Goal: Task Accomplishment & Management: Complete application form

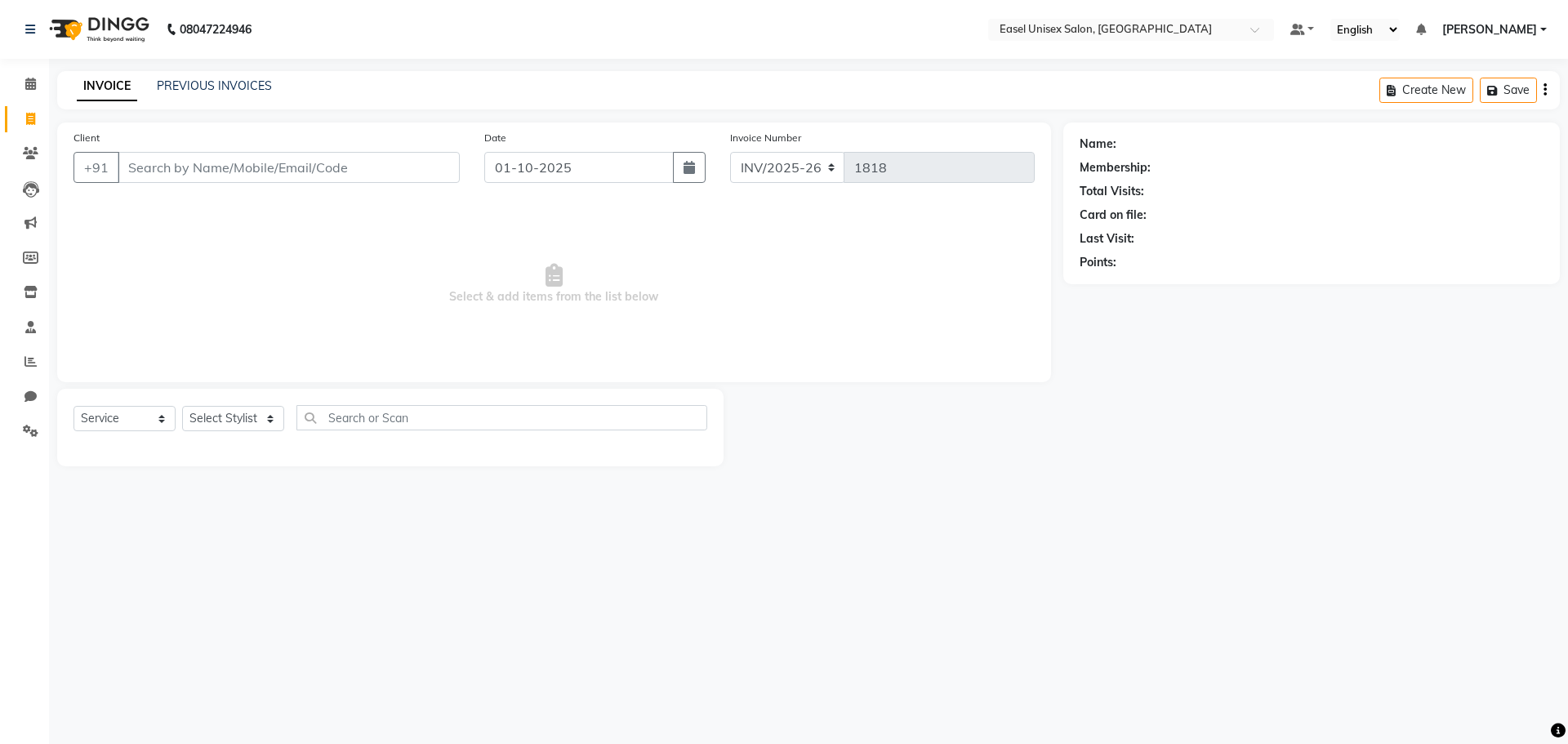
select select "service"
click at [255, 82] on link "PREVIOUS INVOICES" at bounding box center [213, 86] width 115 height 15
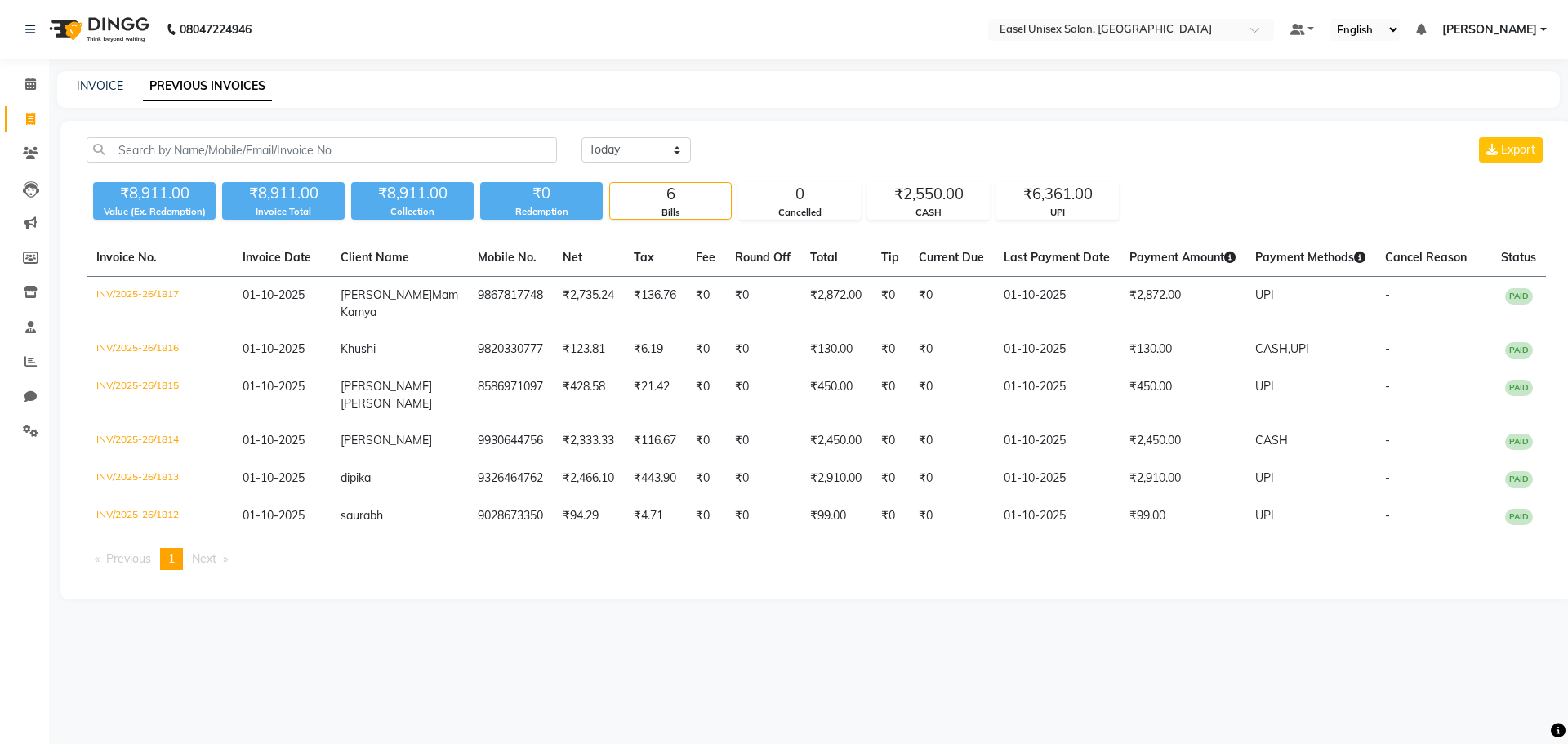
click at [98, 97] on div "INVOICE PREVIOUS INVOICES" at bounding box center [808, 89] width 1503 height 37
click at [103, 82] on link "INVOICE" at bounding box center [100, 86] width 46 height 15
select select "service"
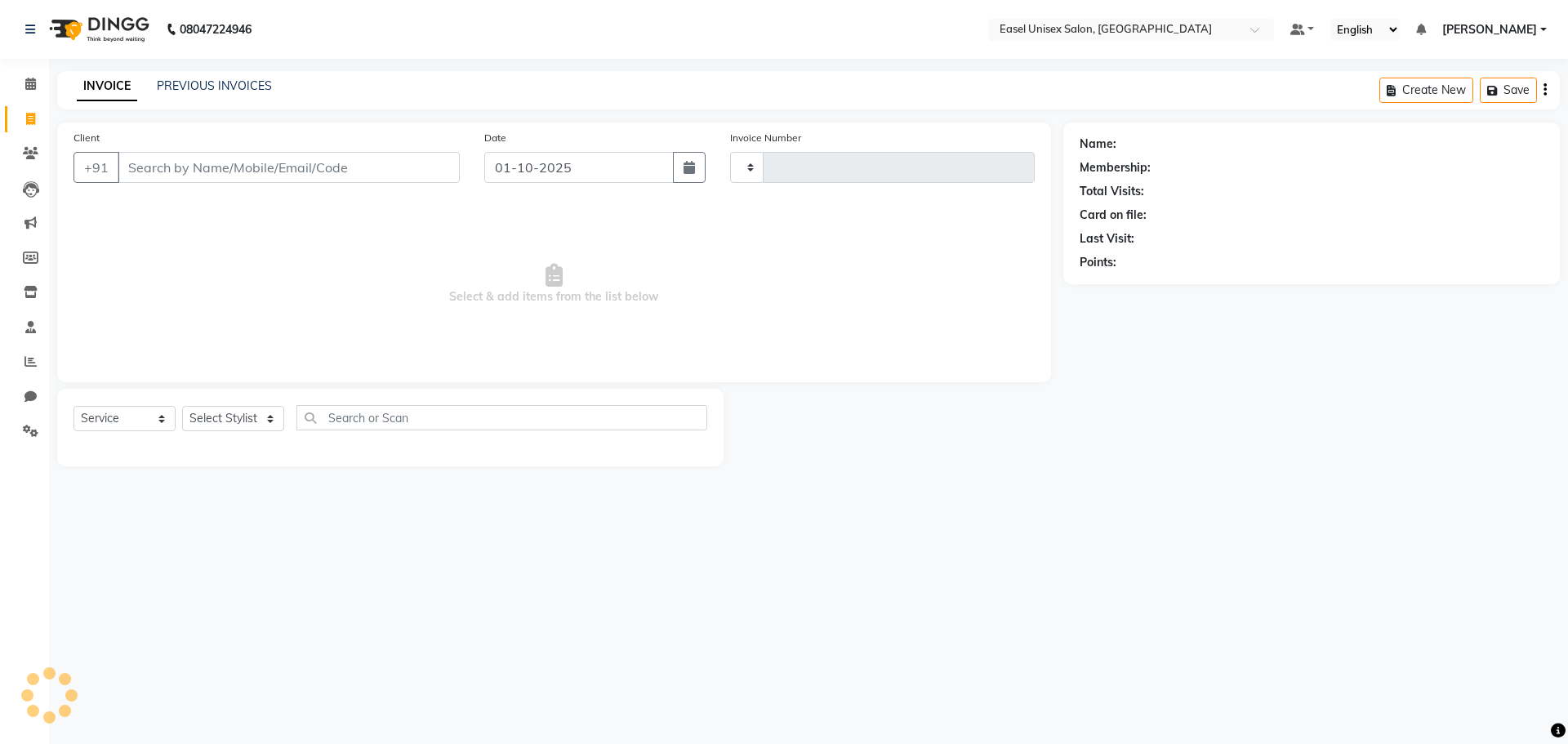
type input "1818"
select select "8639"
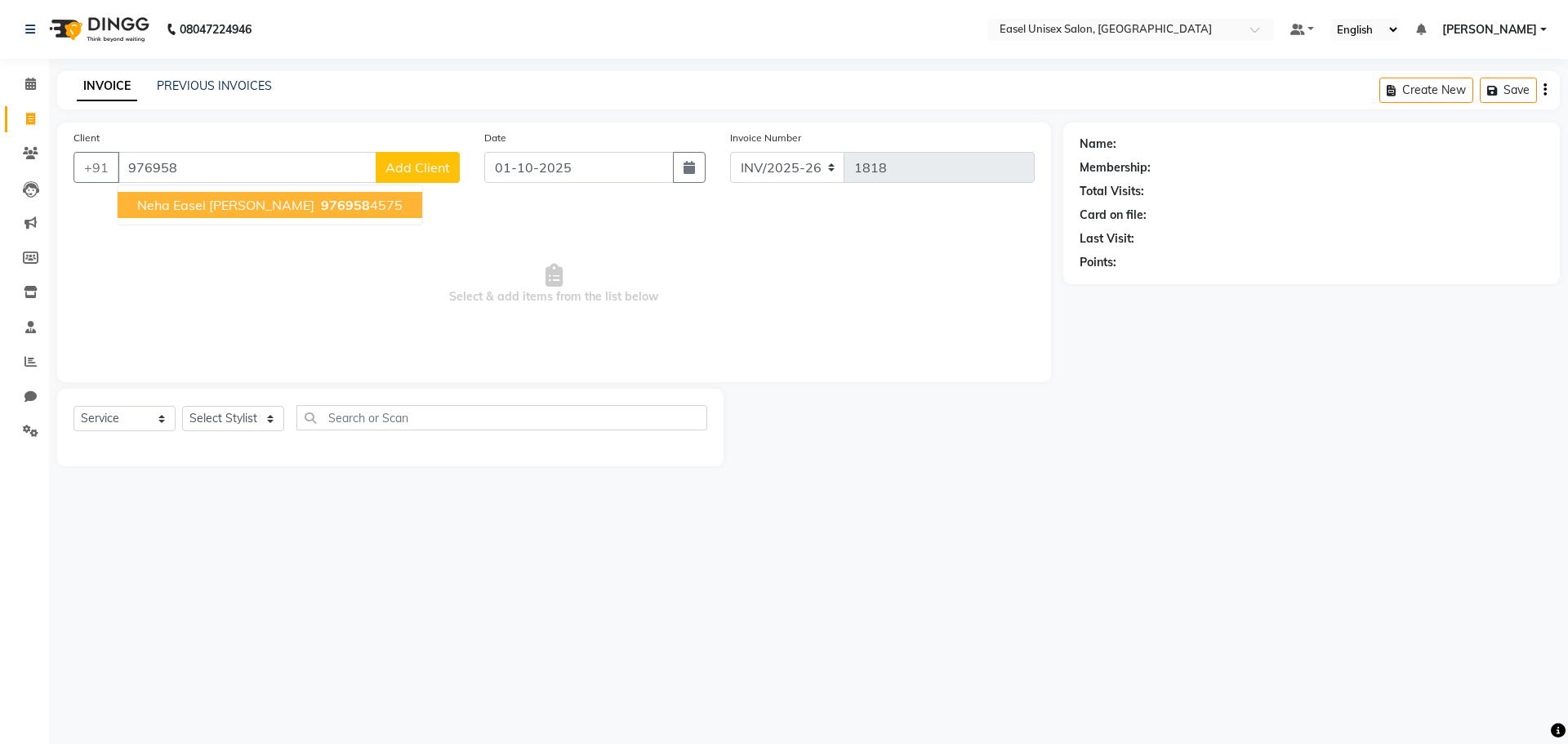
click at [245, 208] on span "Neha Easel [PERSON_NAME]" at bounding box center [226, 205] width 177 height 16
type input "9769584575"
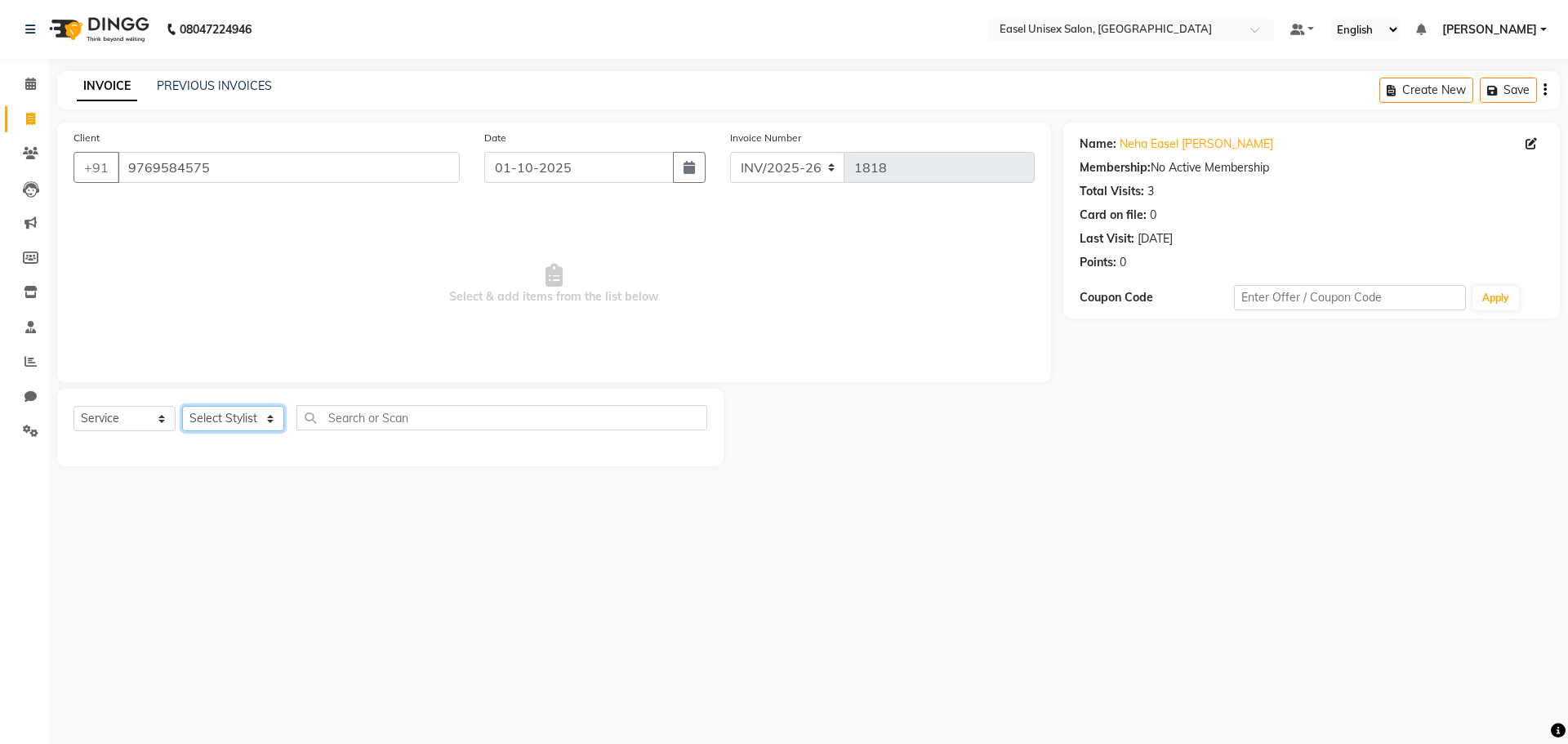
click at [241, 408] on select "Select Stylist admin [PERSON_NAME] jiya [PERSON_NAME] Priyanka [PERSON_NAME] [P…" at bounding box center [233, 418] width 102 height 26
select select "83238"
click at [182, 406] on select "Select Stylist admin [PERSON_NAME] jiya [PERSON_NAME] Priyanka [PERSON_NAME] [P…" at bounding box center [233, 418] width 102 height 26
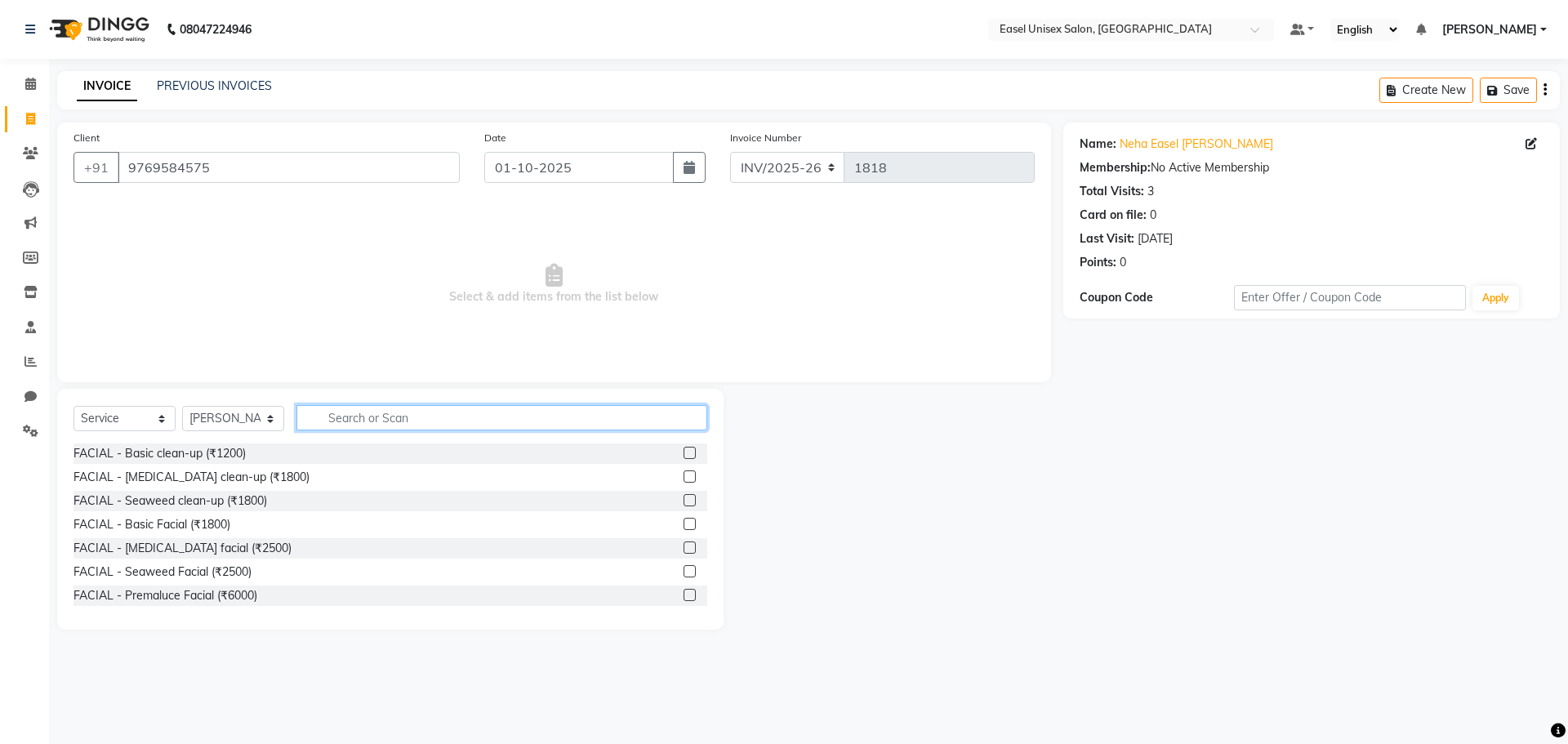
click at [526, 416] on input "text" at bounding box center [501, 417] width 410 height 26
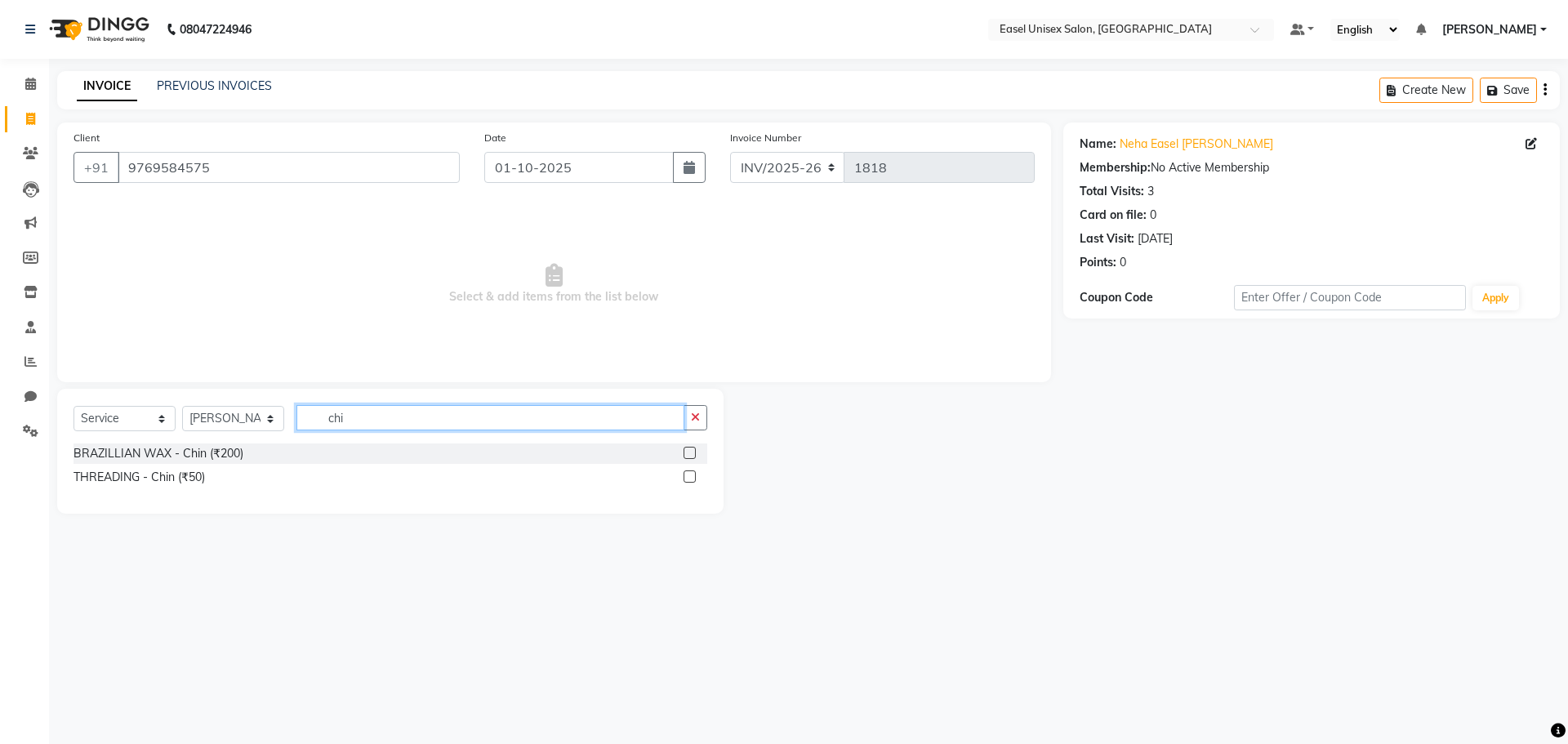
type input "chi"
click at [691, 450] on label at bounding box center [689, 452] width 12 height 12
click at [691, 450] on input "checkbox" at bounding box center [688, 453] width 10 height 10
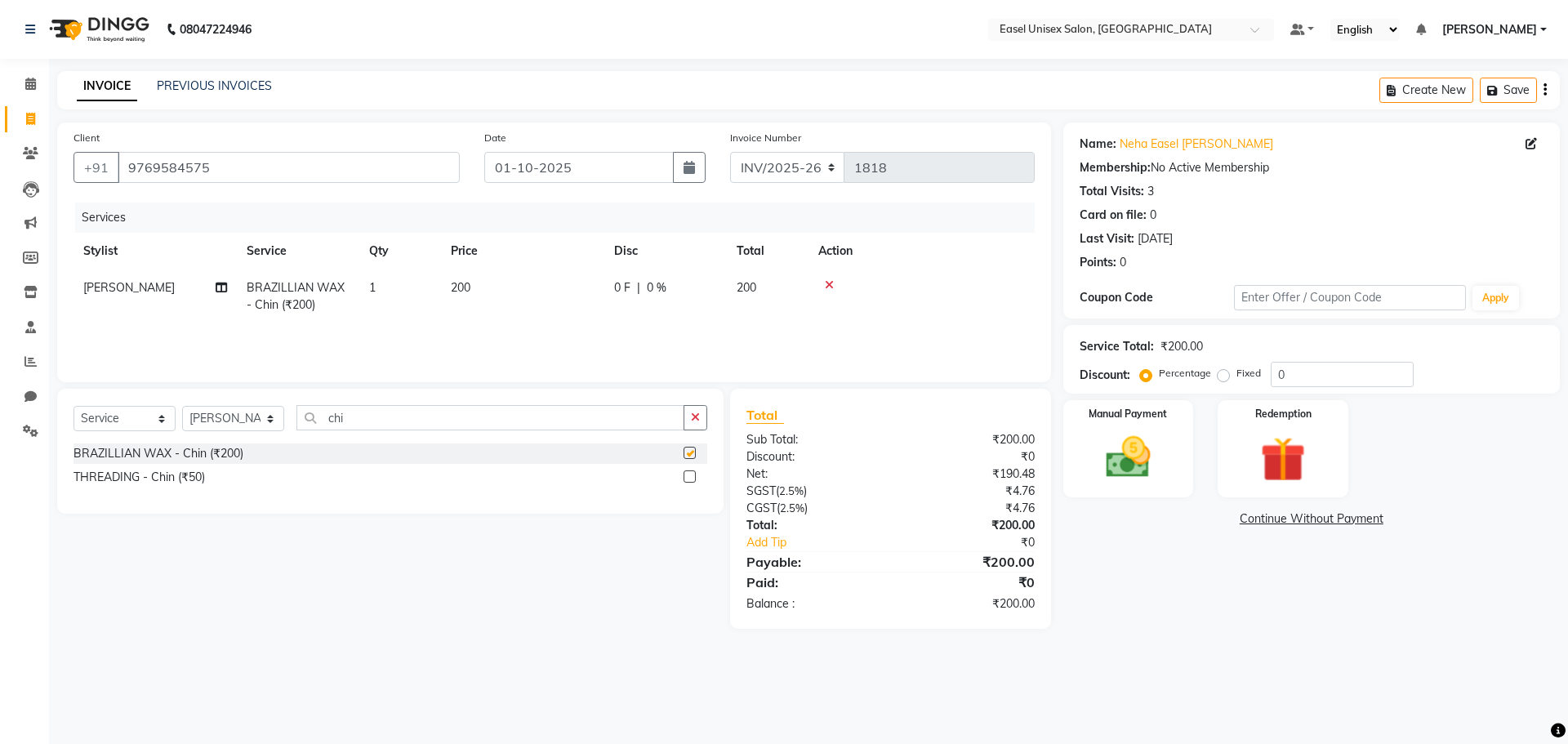
checkbox input "false"
click at [504, 282] on td "200" at bounding box center [522, 296] width 163 height 54
select select "83238"
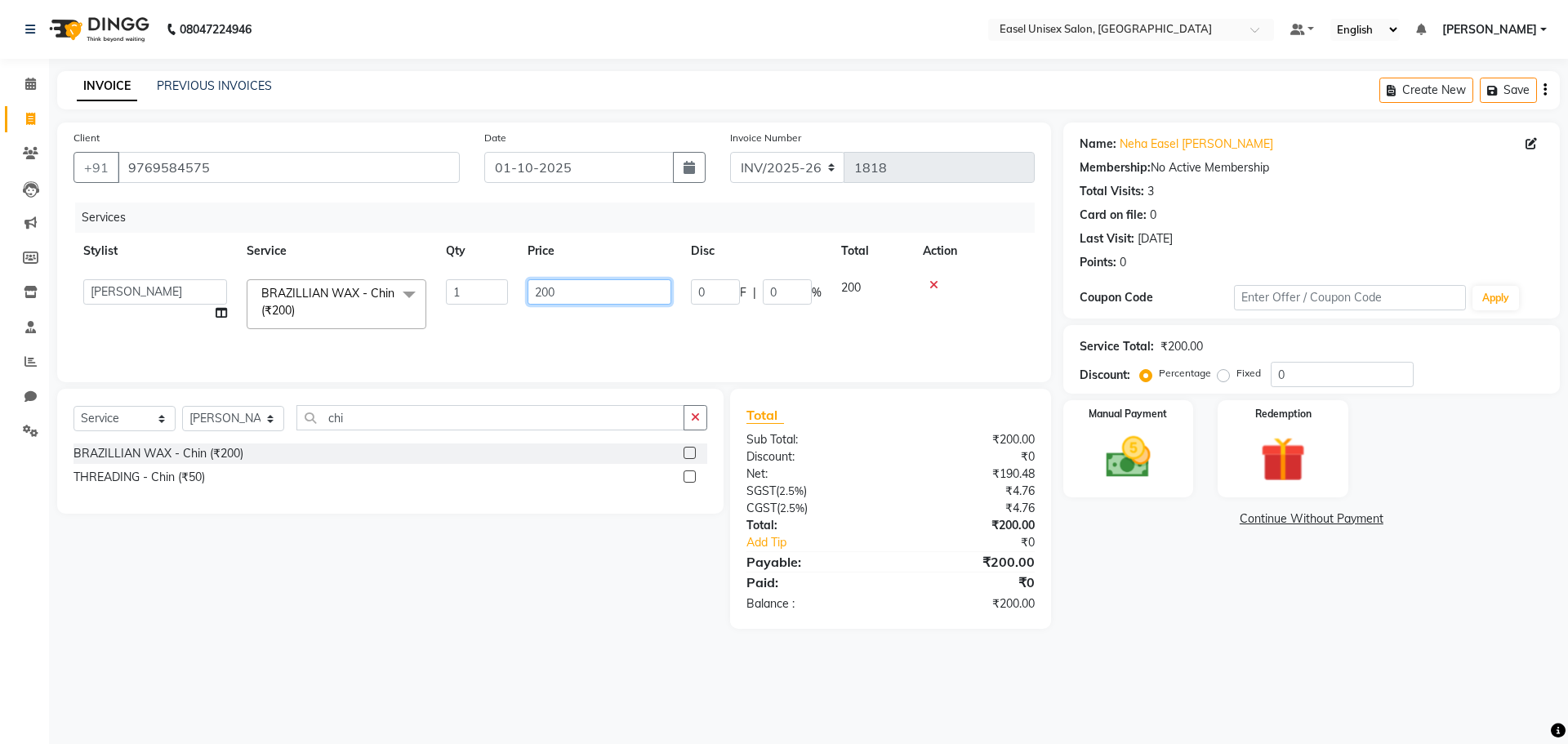
click at [609, 301] on input "200" at bounding box center [599, 292] width 144 height 26
type input "2"
type input "300"
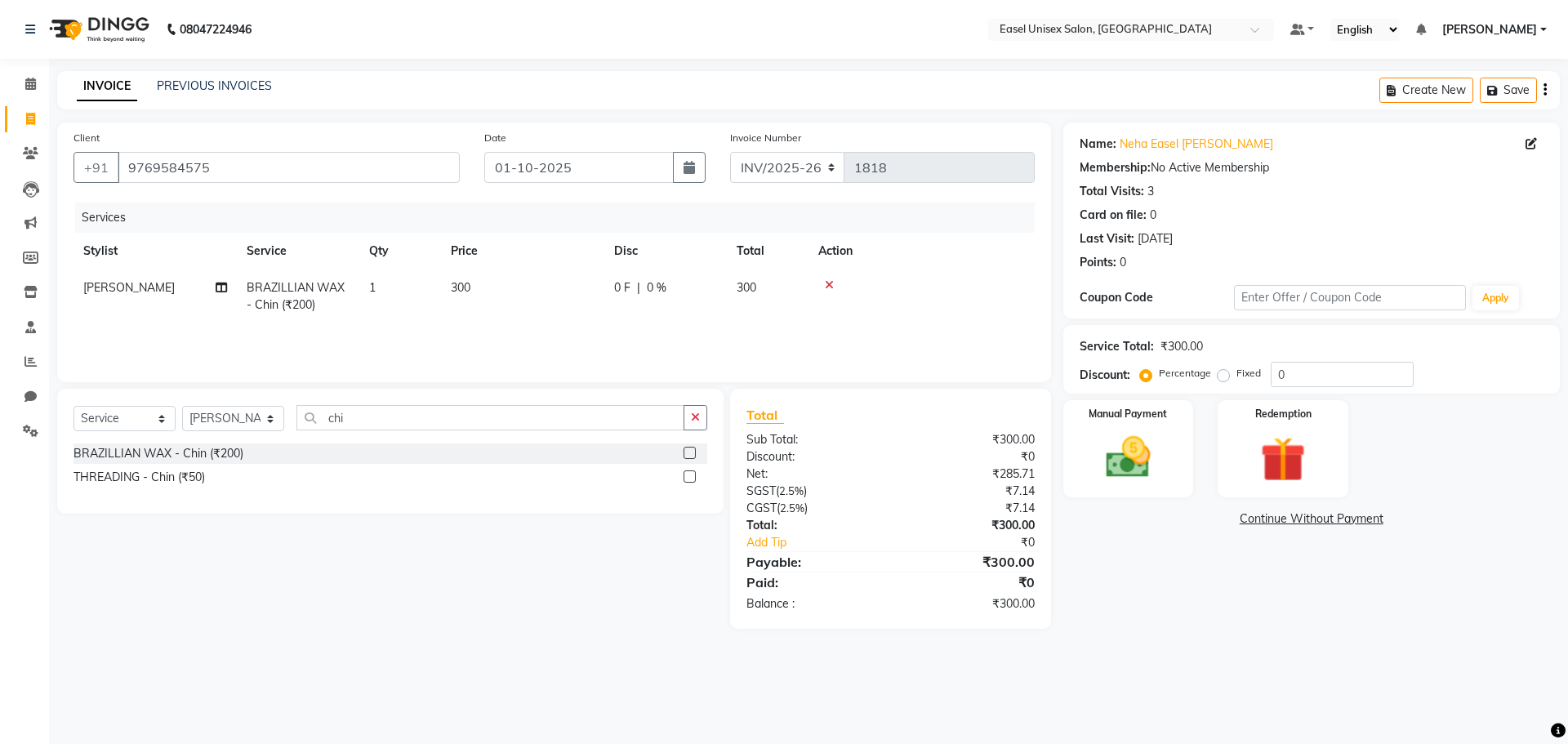
click at [682, 326] on div "Services Stylist Service Qty Price Disc Total Action Ayesha BRAZILLIAN WAX - [G…" at bounding box center [555, 284] width 961 height 163
click at [1132, 478] on img at bounding box center [1128, 457] width 76 height 54
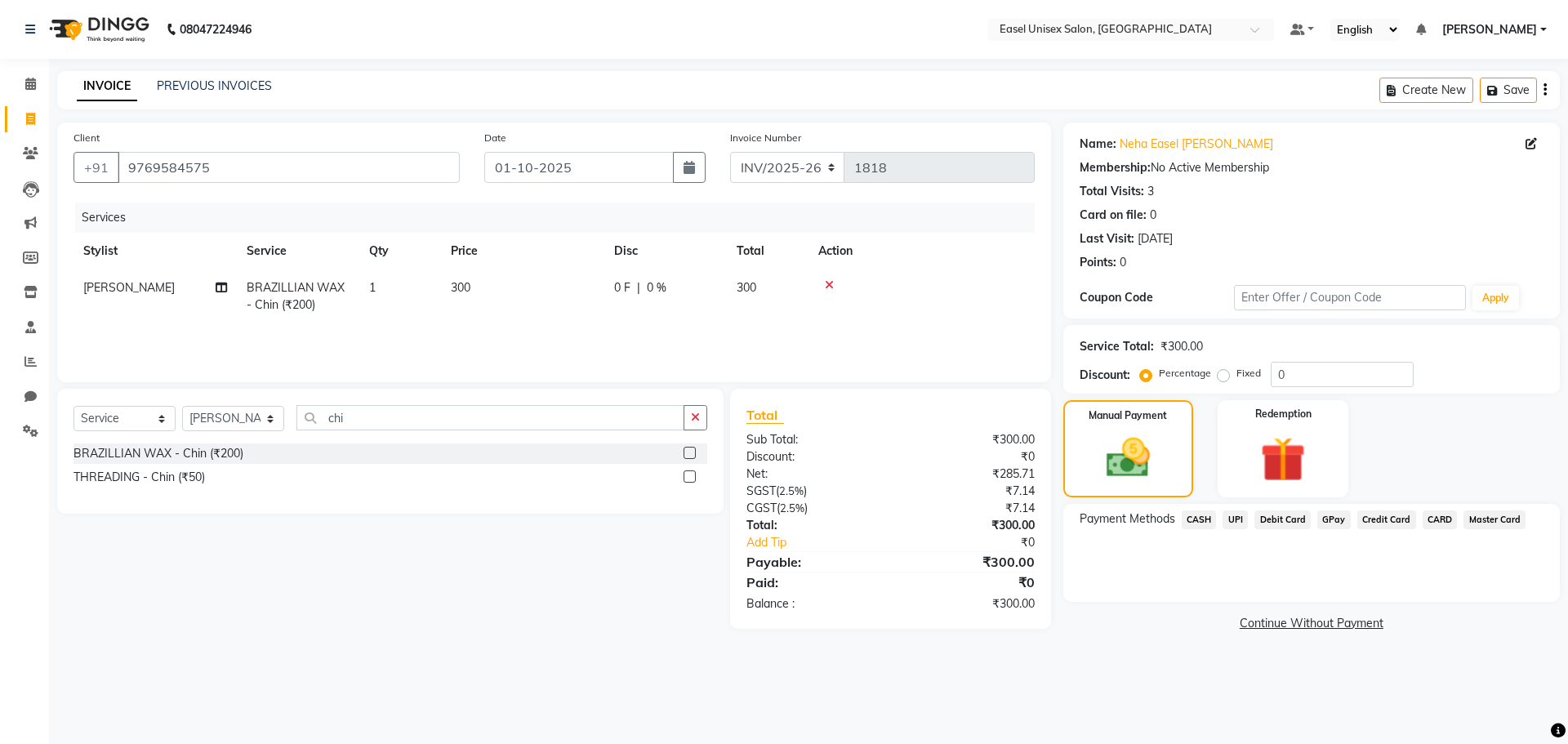
click at [1201, 513] on span "CASH" at bounding box center [1198, 519] width 35 height 19
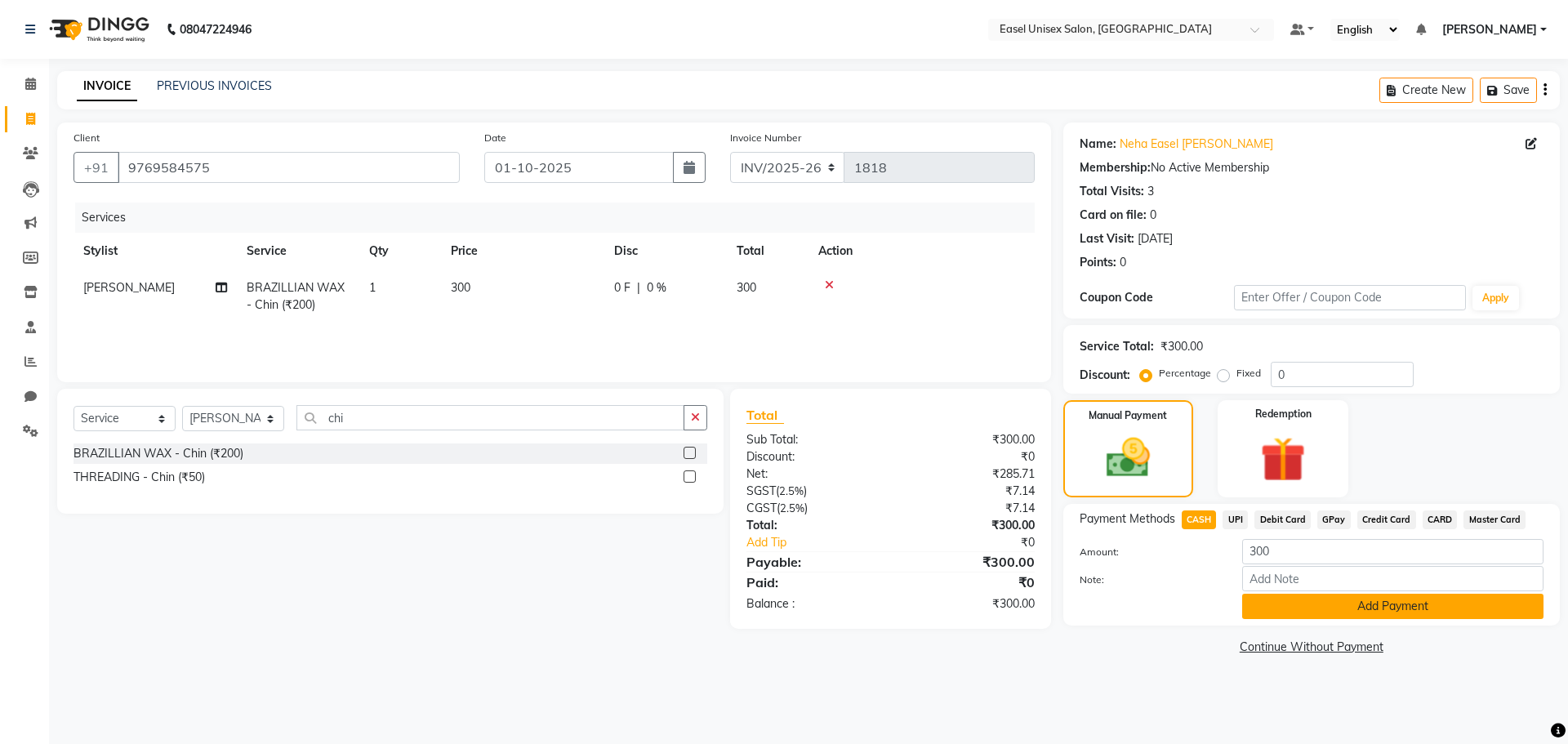
click at [1295, 599] on button "Add Payment" at bounding box center [1393, 606] width 301 height 26
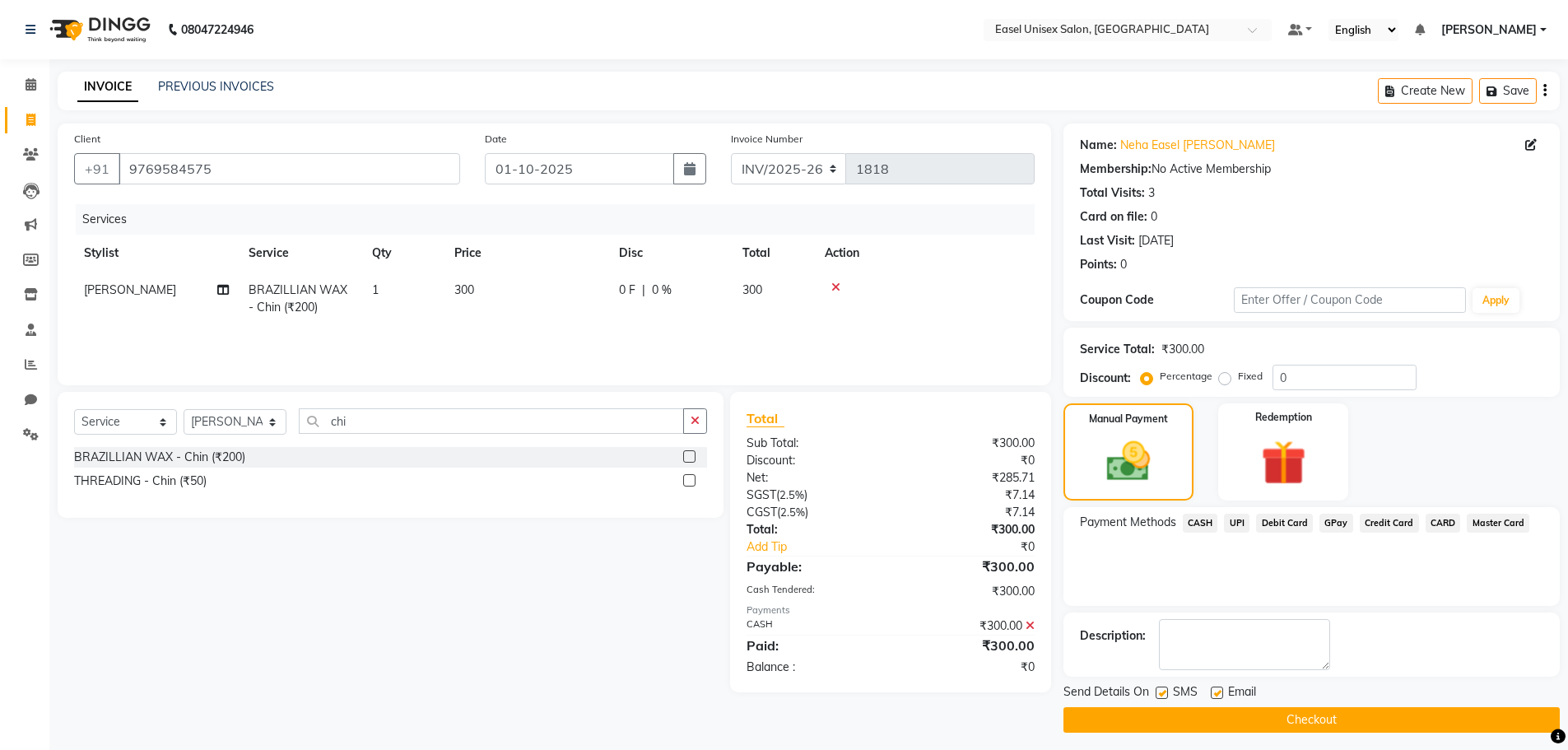
click at [1366, 720] on button "Checkout" at bounding box center [1311, 719] width 496 height 26
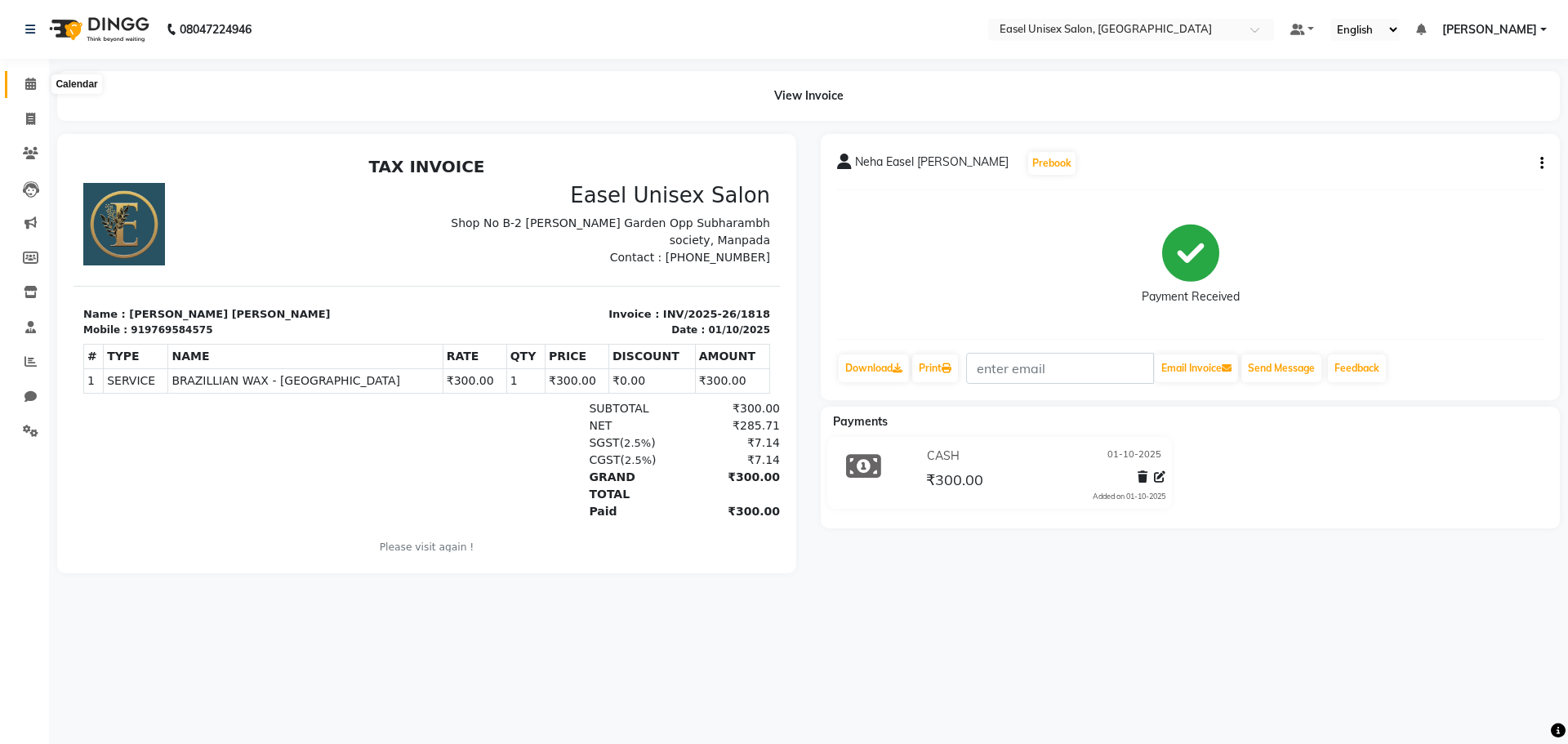
click at [27, 92] on span at bounding box center [30, 84] width 28 height 19
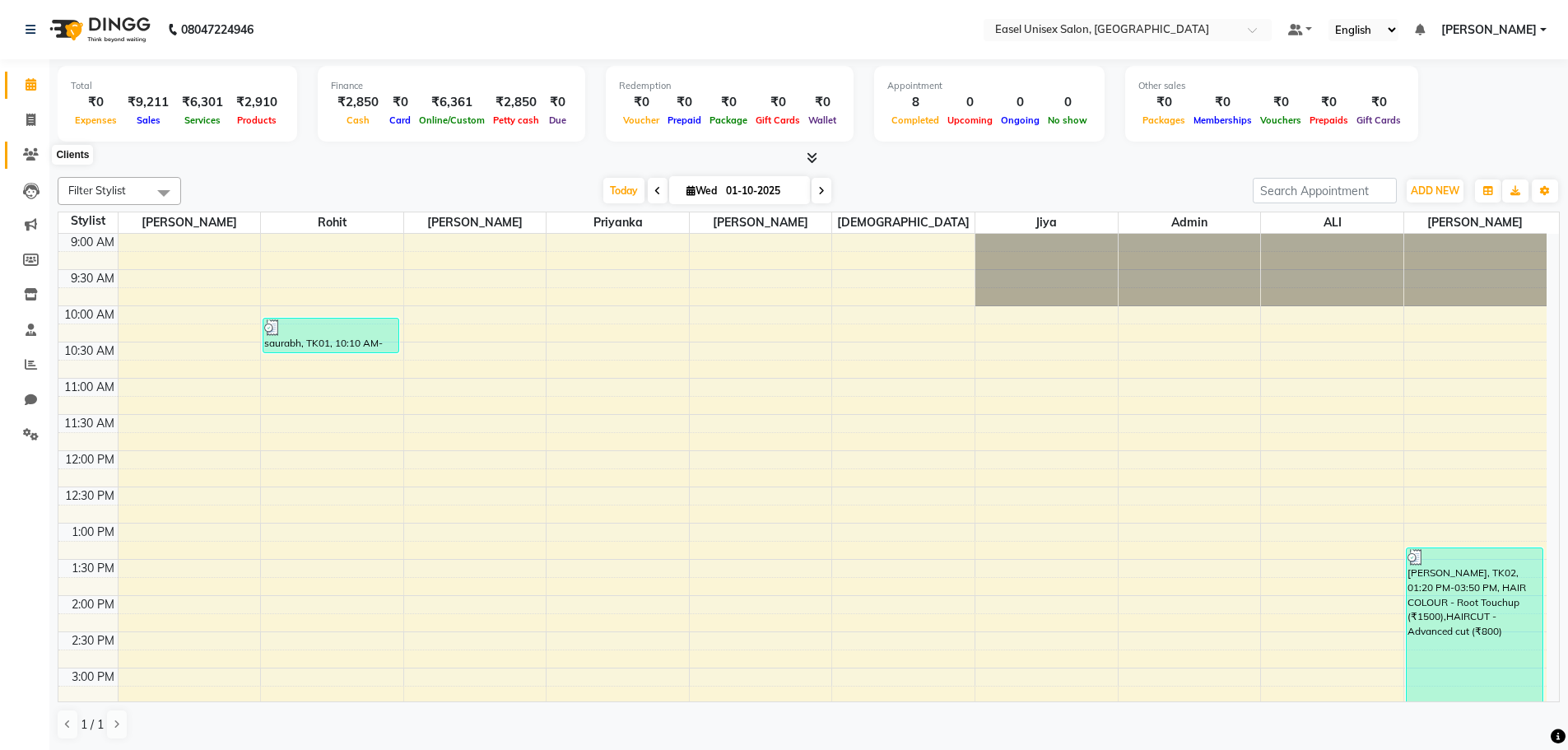
click at [30, 152] on icon at bounding box center [31, 154] width 15 height 12
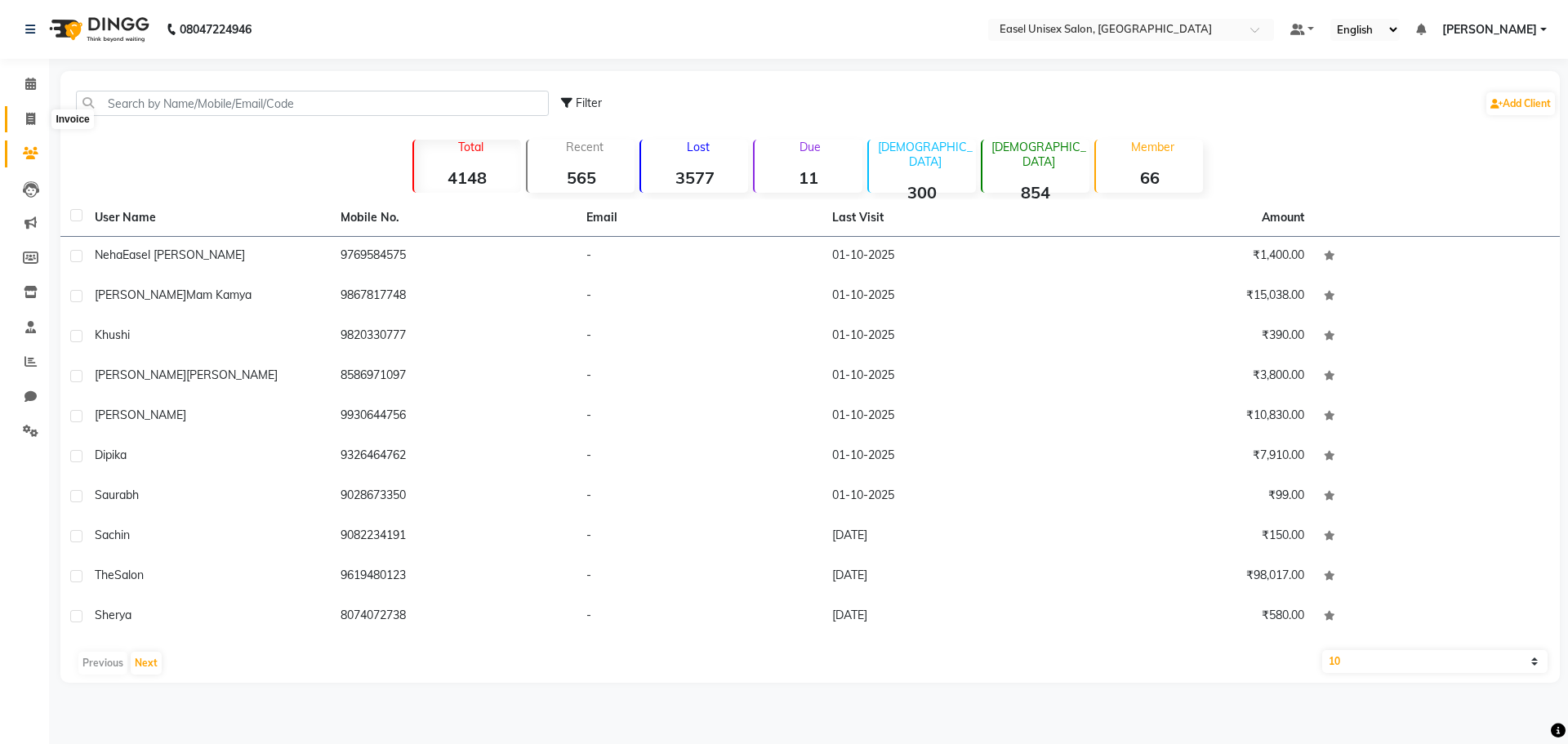
click at [32, 115] on icon at bounding box center [30, 118] width 9 height 12
select select "service"
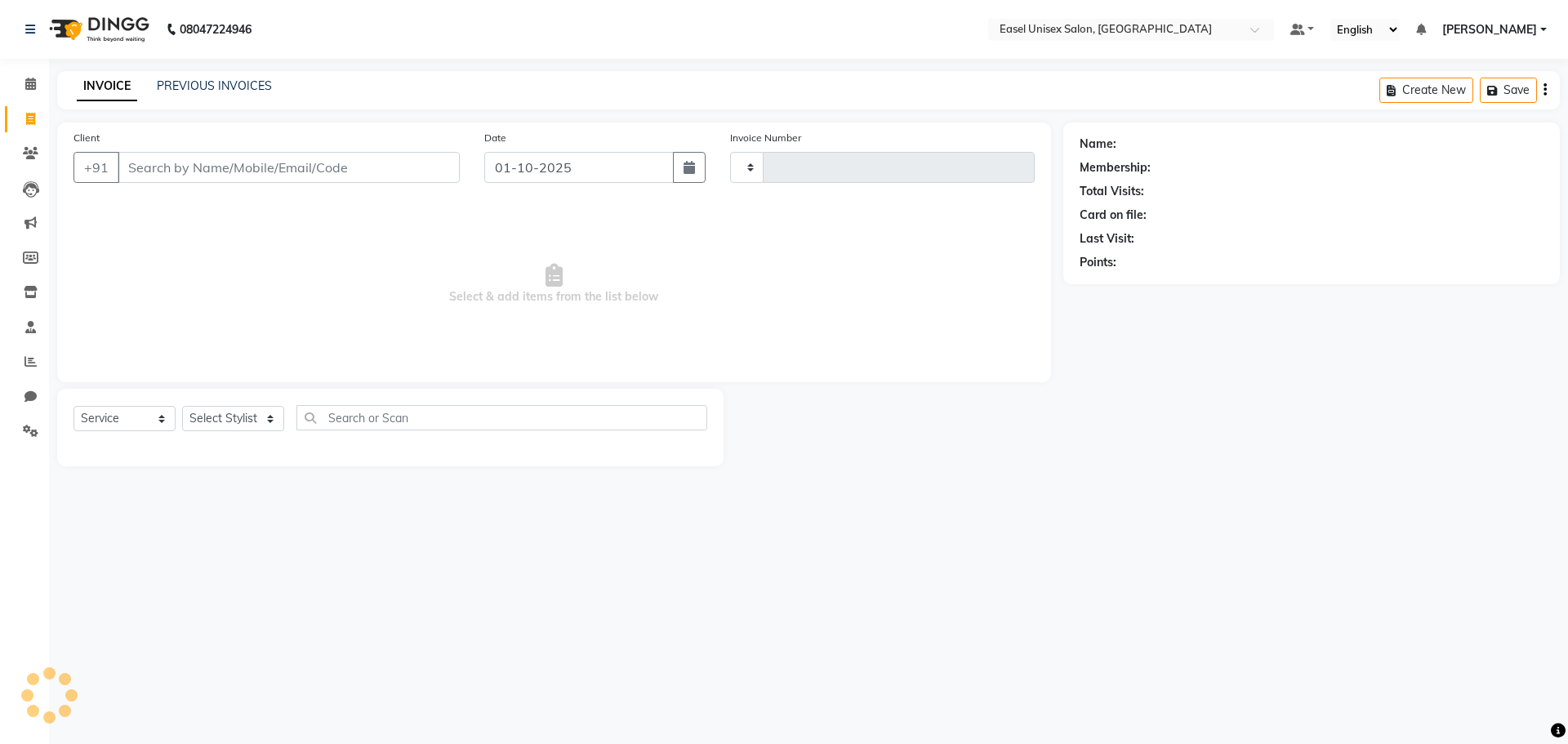
type input "1819"
select select "8639"
click at [197, 84] on link "PREVIOUS INVOICES" at bounding box center [213, 86] width 115 height 15
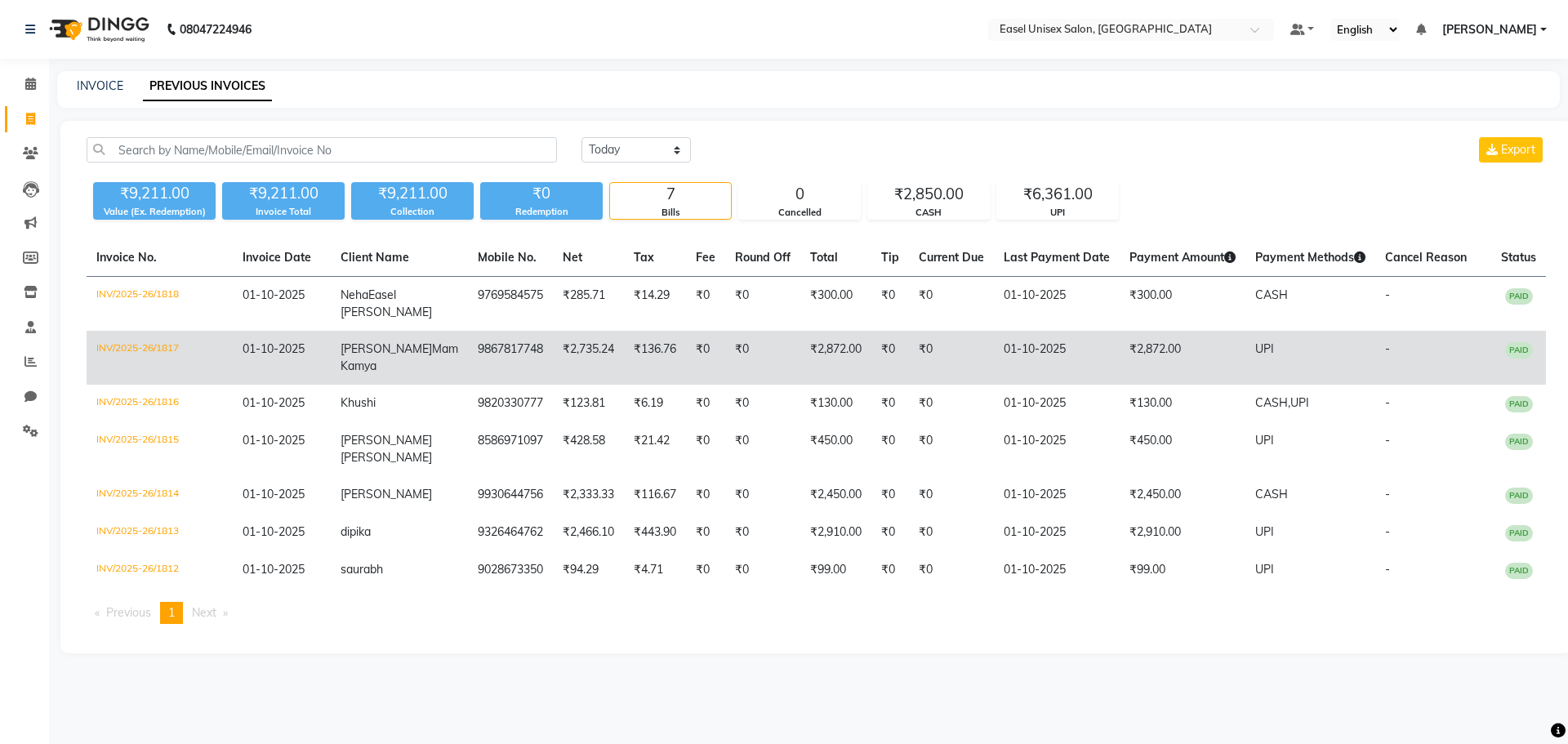
click at [800, 355] on td "₹2,872.00" at bounding box center [835, 357] width 71 height 54
